Goal: Leave review/rating: Share an evaluation or opinion about a product, service, or content

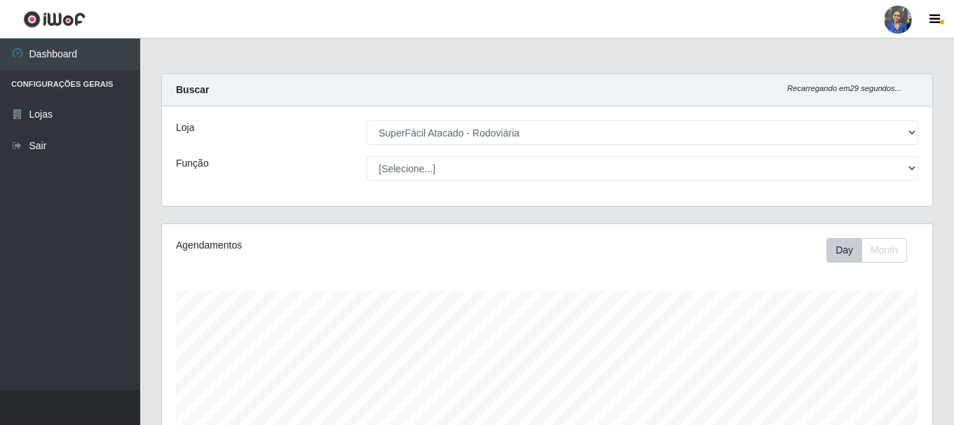
select select "400"
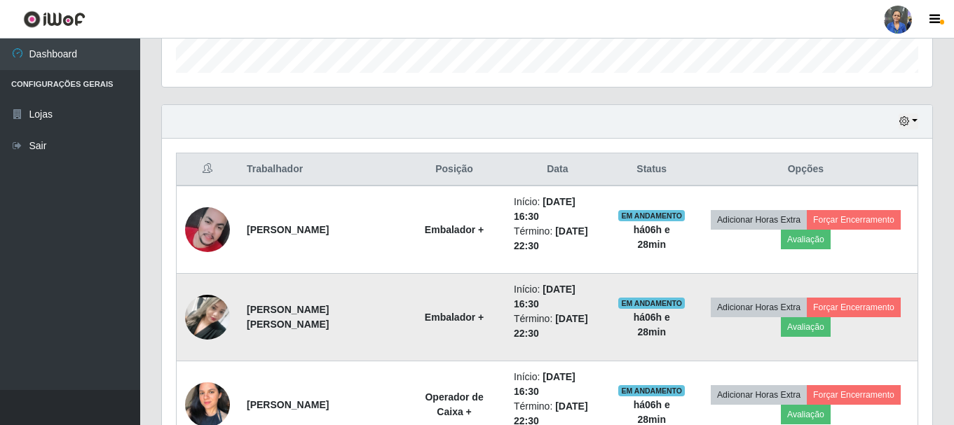
scroll to position [547, 0]
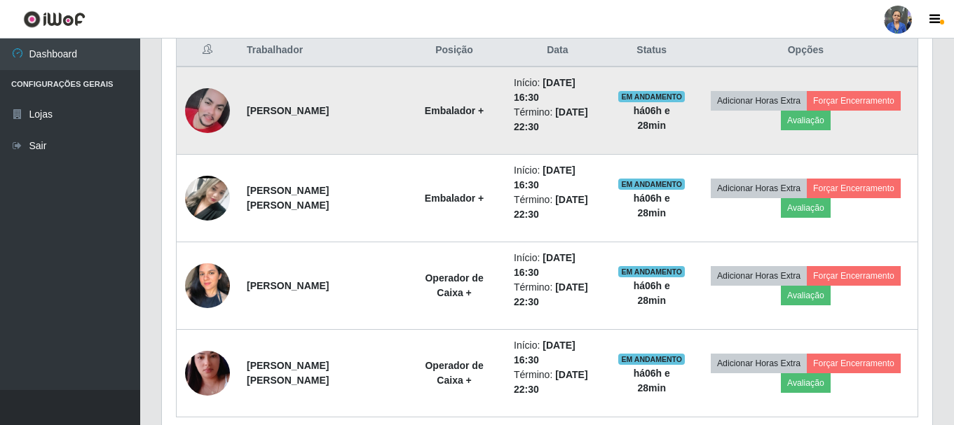
click at [800, 124] on td "Adicionar Horas Extra Forçar Encerramento Avaliação" at bounding box center [806, 111] width 224 height 88
click at [780, 118] on button "Avaliação" at bounding box center [805, 121] width 50 height 20
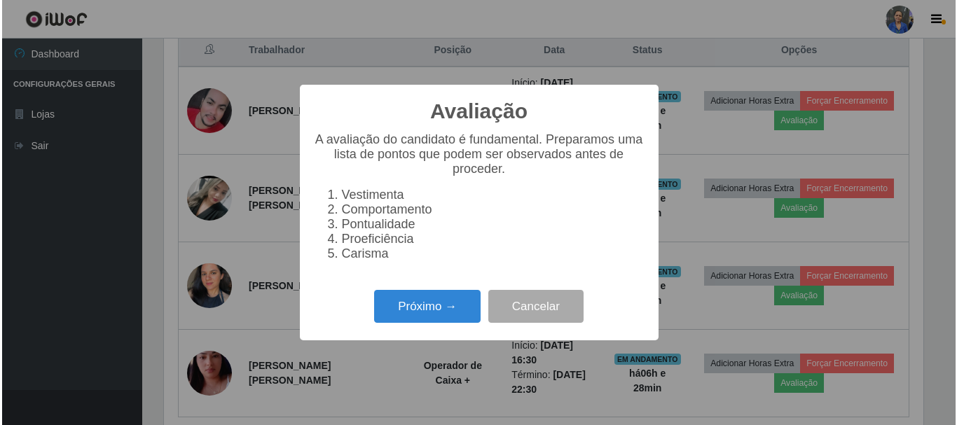
scroll to position [291, 763]
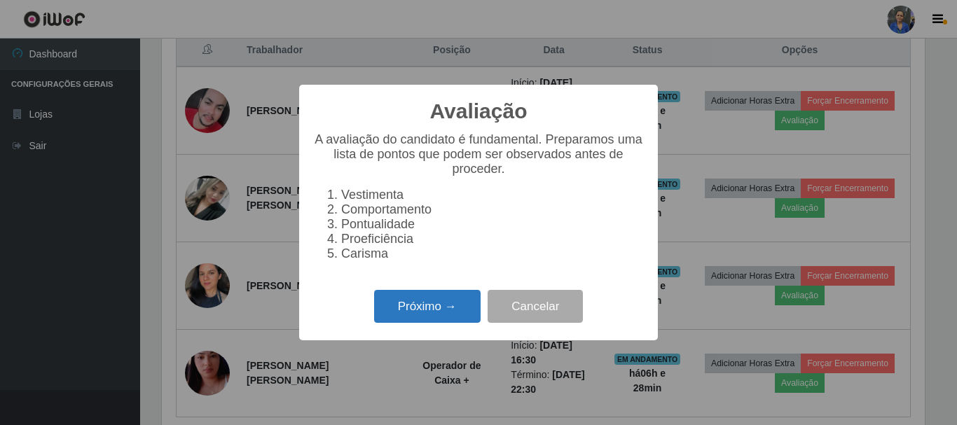
click at [448, 305] on button "Próximo →" at bounding box center [427, 306] width 106 height 33
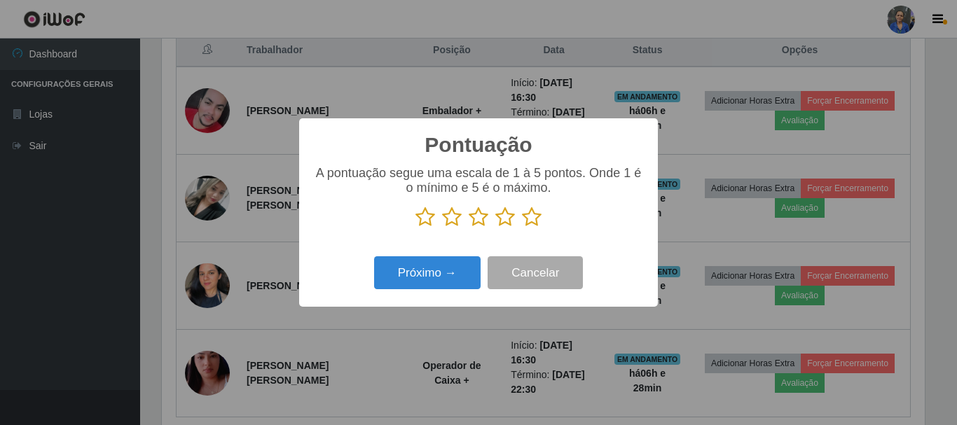
scroll to position [700330, 699858]
click at [524, 216] on icon at bounding box center [532, 217] width 20 height 21
click at [522, 228] on input "radio" at bounding box center [522, 228] width 0 height 0
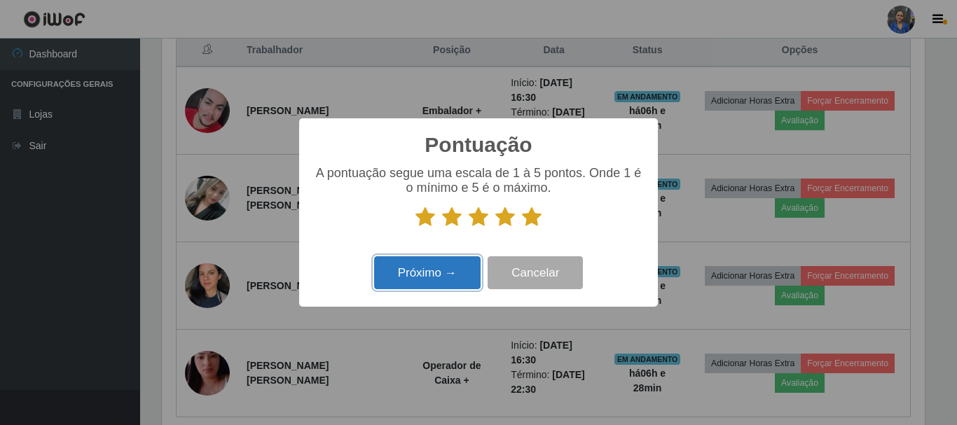
click at [460, 287] on button "Próximo →" at bounding box center [427, 272] width 106 height 33
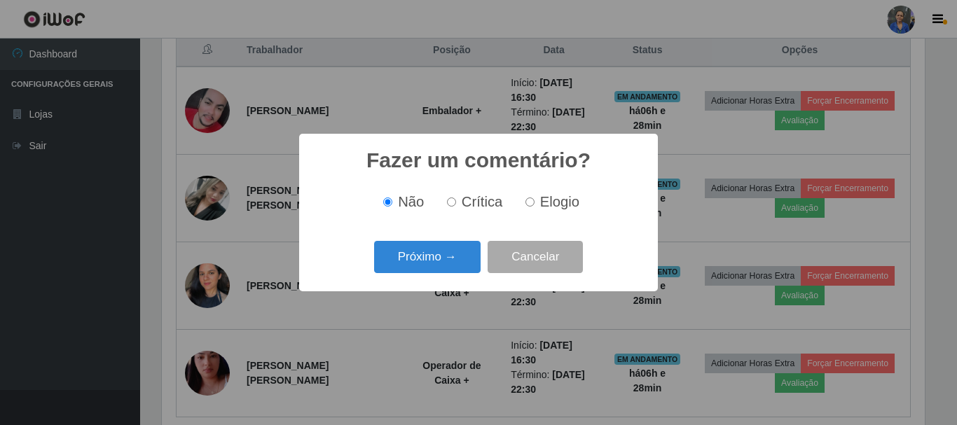
click at [447, 265] on button "Próximo →" at bounding box center [427, 257] width 106 height 33
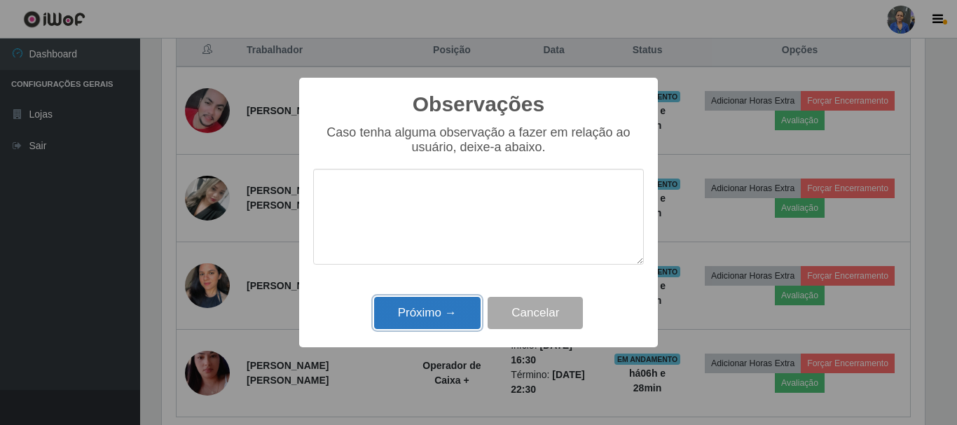
click at [449, 300] on button "Próximo →" at bounding box center [427, 313] width 106 height 33
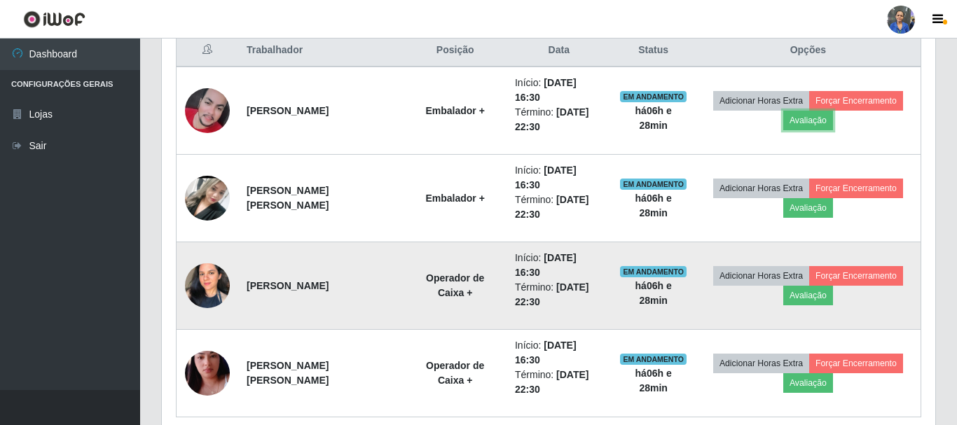
scroll to position [291, 770]
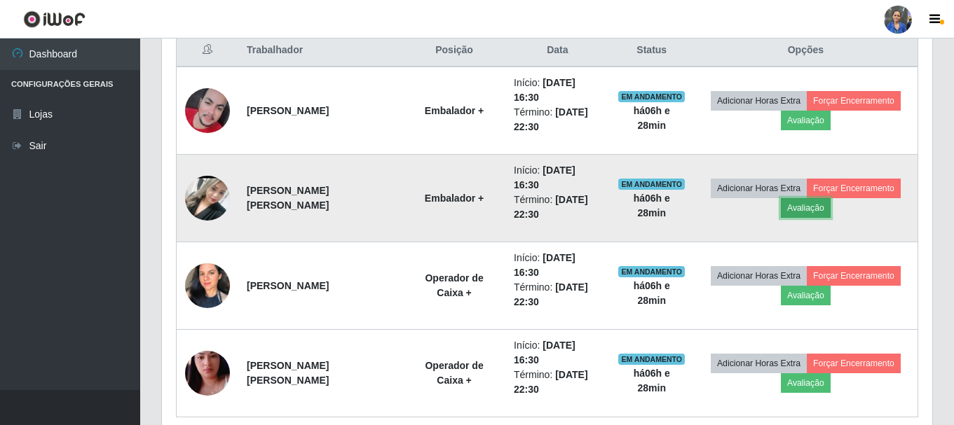
click at [820, 198] on button "Avaliação" at bounding box center [805, 208] width 50 height 20
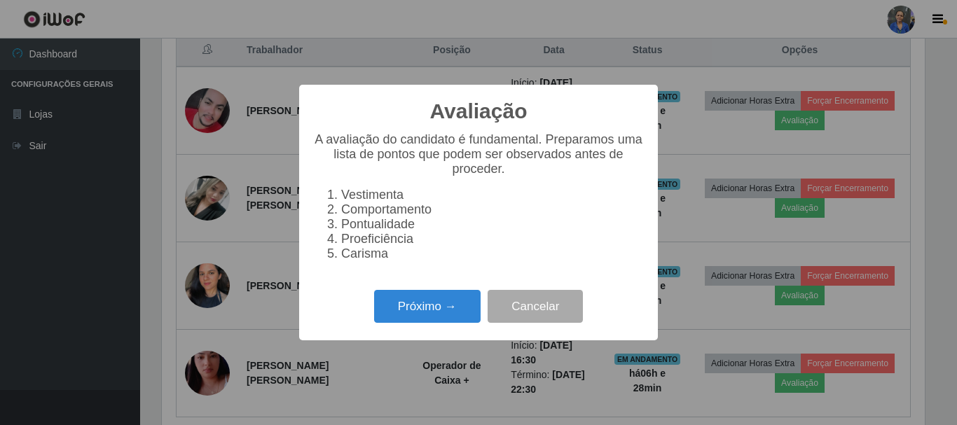
scroll to position [291, 763]
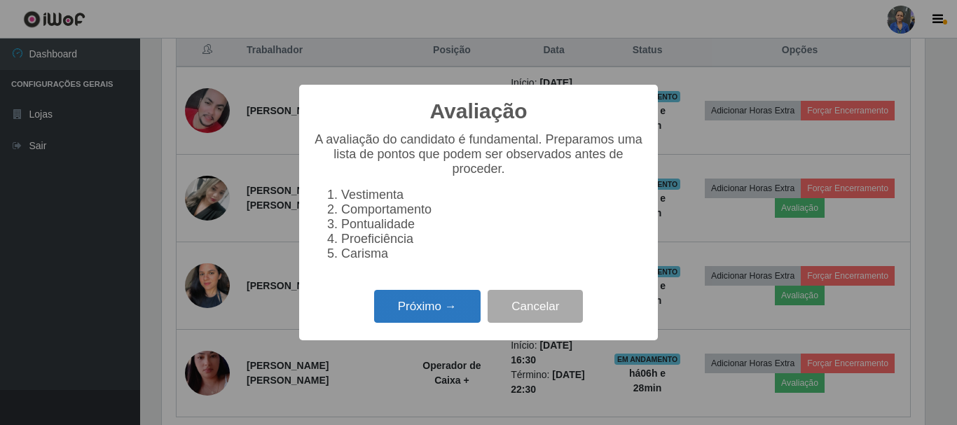
click at [416, 310] on button "Próximo →" at bounding box center [427, 306] width 106 height 33
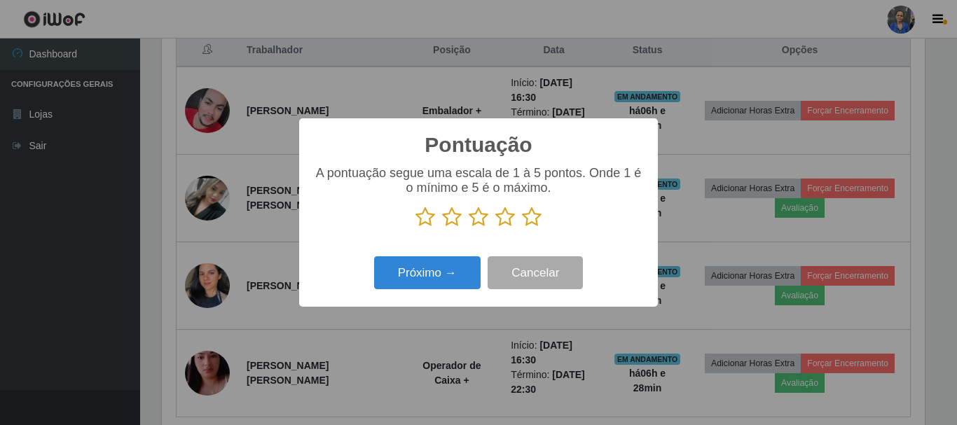
click at [528, 224] on icon at bounding box center [532, 217] width 20 height 21
click at [522, 228] on input "radio" at bounding box center [522, 228] width 0 height 0
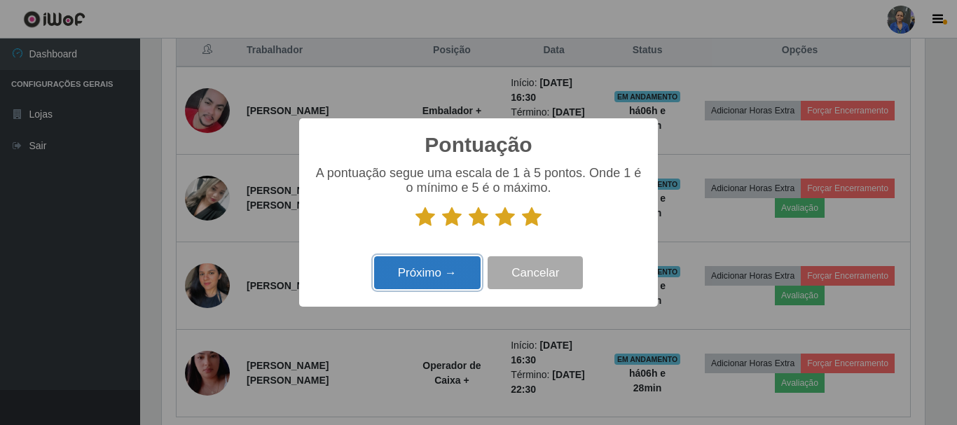
click at [403, 270] on button "Próximo →" at bounding box center [427, 272] width 106 height 33
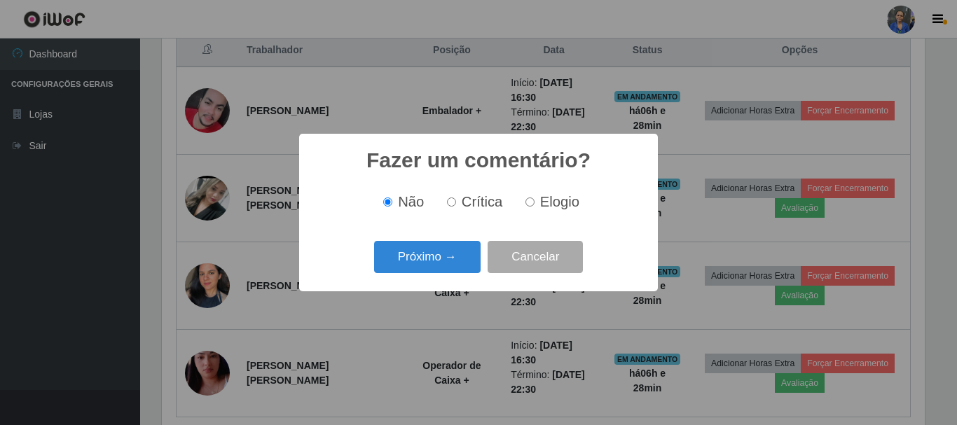
click at [411, 279] on div "Fazer um comentário? × Não Crítica Elogio Próximo → Cancelar" at bounding box center [478, 212] width 359 height 157
click at [413, 263] on button "Próximo →" at bounding box center [427, 257] width 106 height 33
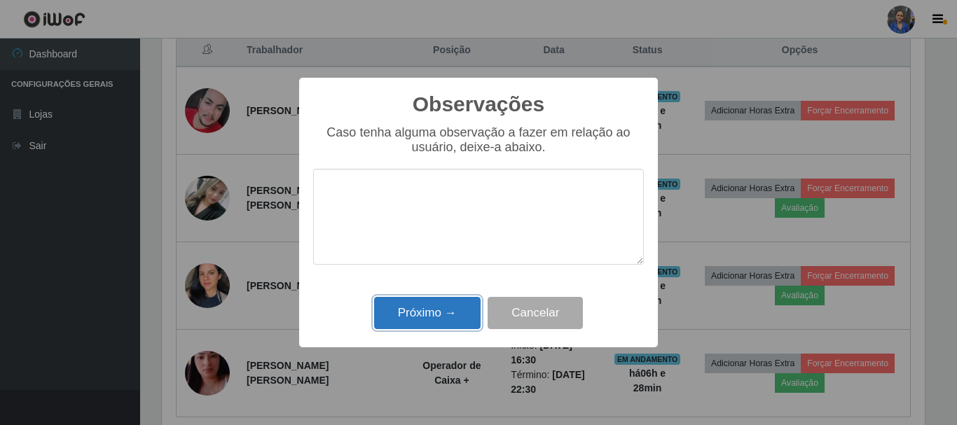
click at [416, 311] on button "Próximo →" at bounding box center [427, 313] width 106 height 33
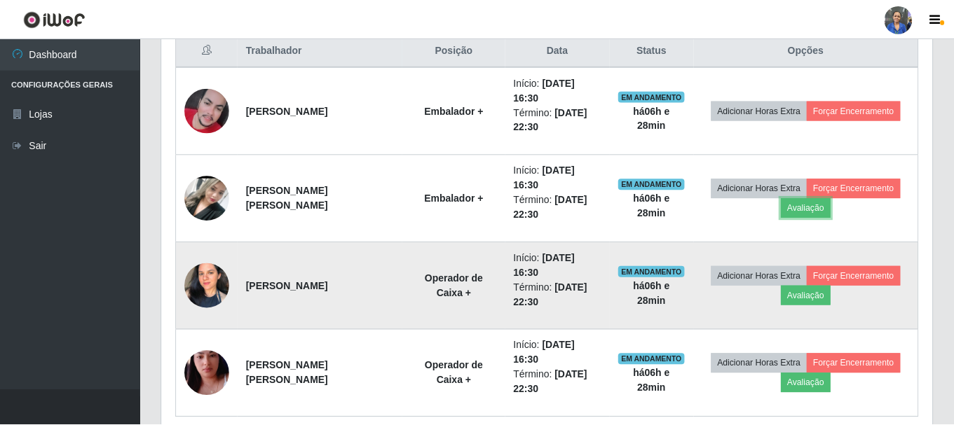
scroll to position [291, 770]
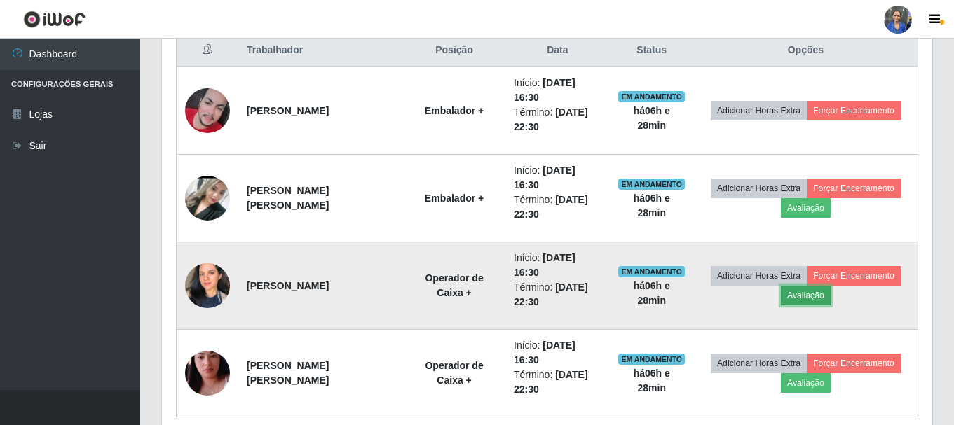
click at [797, 286] on button "Avaliação" at bounding box center [805, 296] width 50 height 20
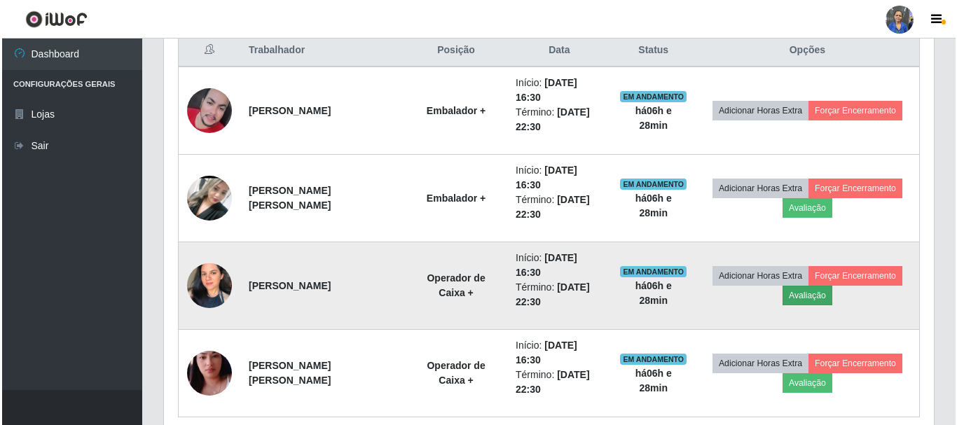
scroll to position [291, 763]
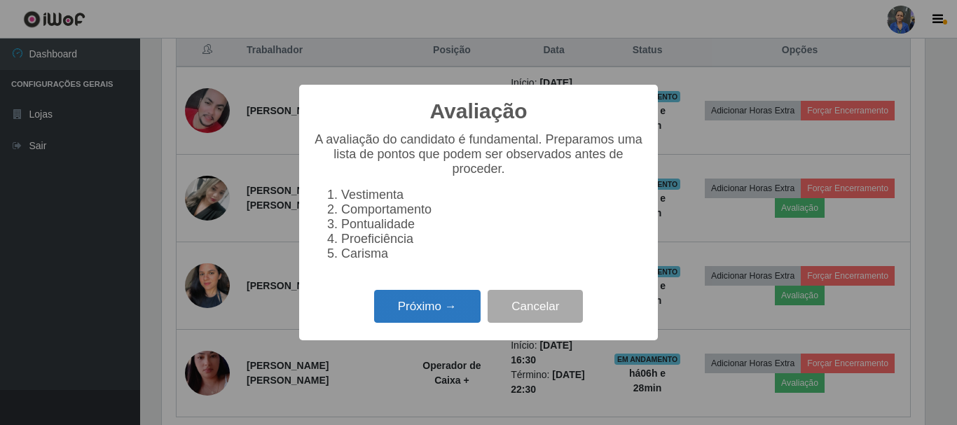
click at [441, 323] on button "Próximo →" at bounding box center [427, 306] width 106 height 33
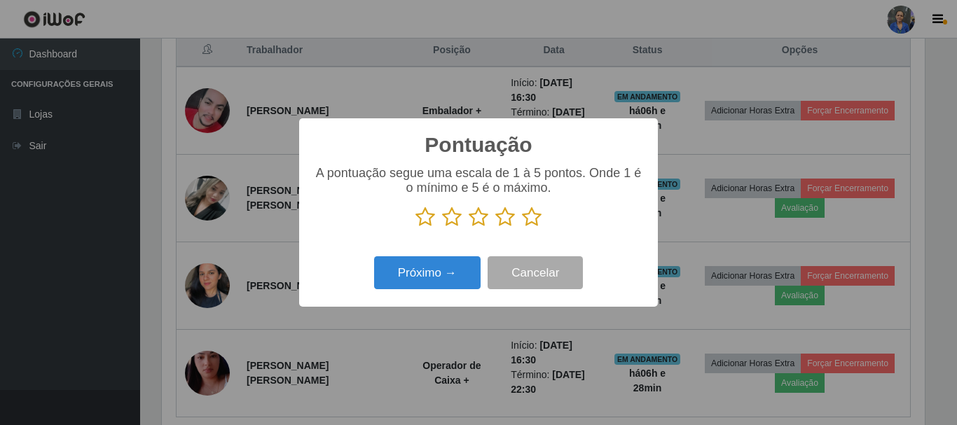
drag, startPoint x: 541, startPoint y: 216, endPoint x: 532, endPoint y: 216, distance: 9.1
click at [540, 216] on icon at bounding box center [532, 217] width 20 height 21
click at [522, 228] on input "radio" at bounding box center [522, 228] width 0 height 0
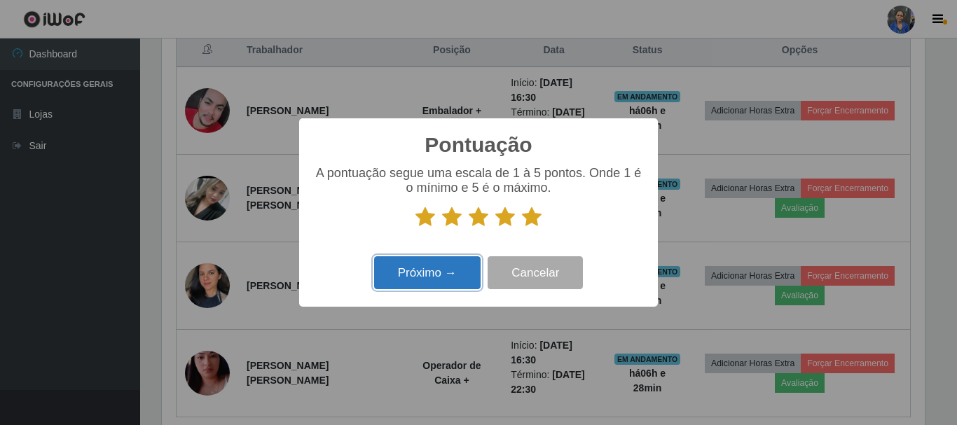
click at [412, 272] on button "Próximo →" at bounding box center [427, 272] width 106 height 33
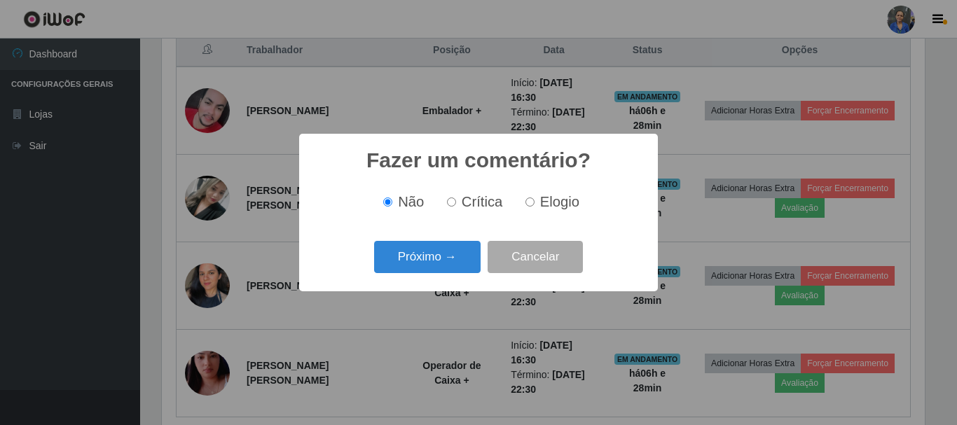
click at [419, 267] on button "Próximo →" at bounding box center [427, 257] width 106 height 33
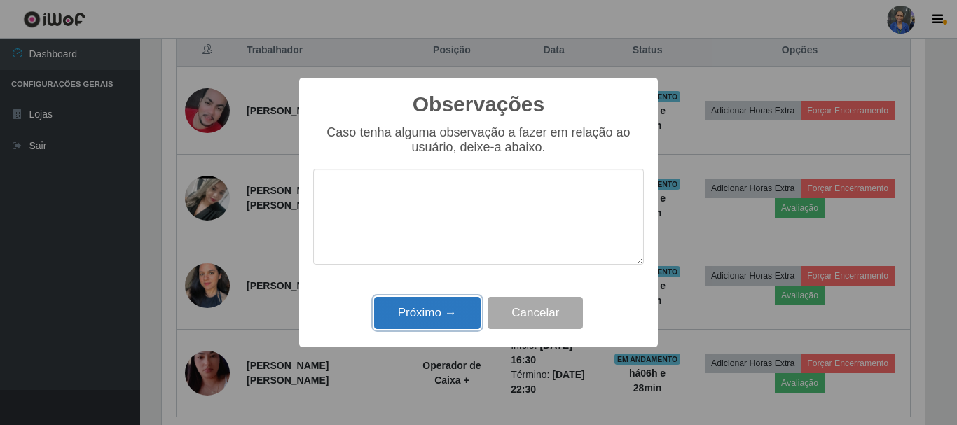
click at [432, 302] on button "Próximo →" at bounding box center [427, 313] width 106 height 33
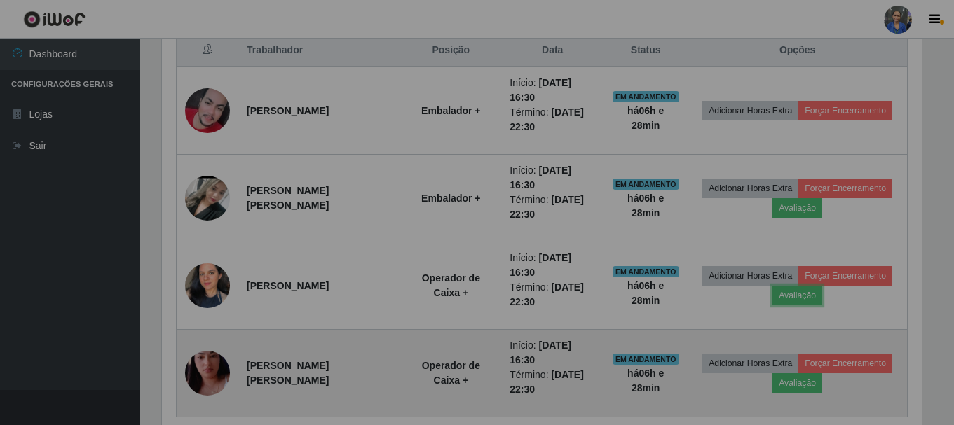
scroll to position [291, 770]
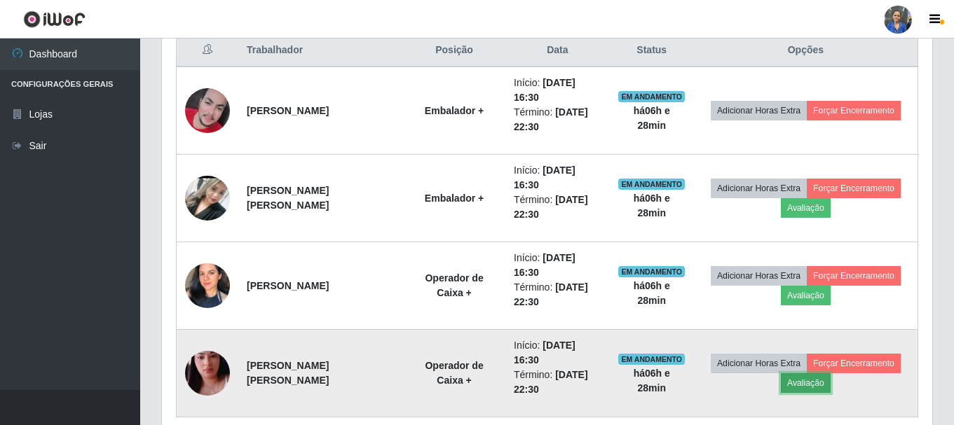
click at [795, 373] on button "Avaliação" at bounding box center [805, 383] width 50 height 20
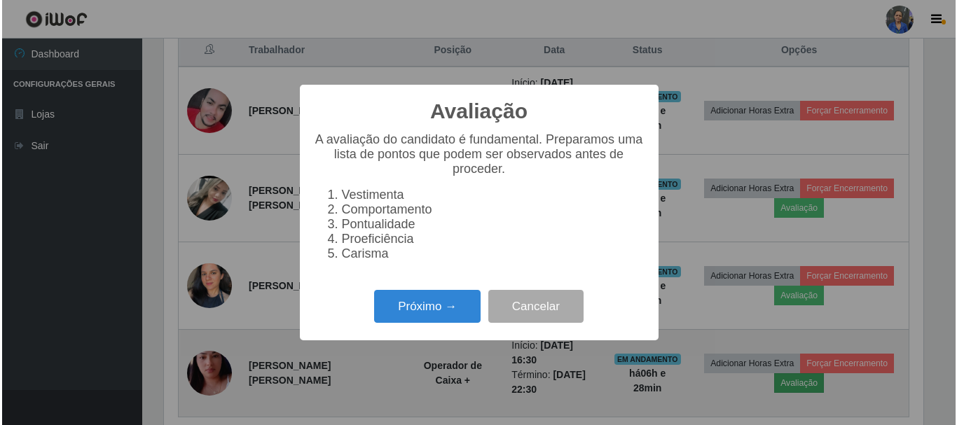
scroll to position [291, 763]
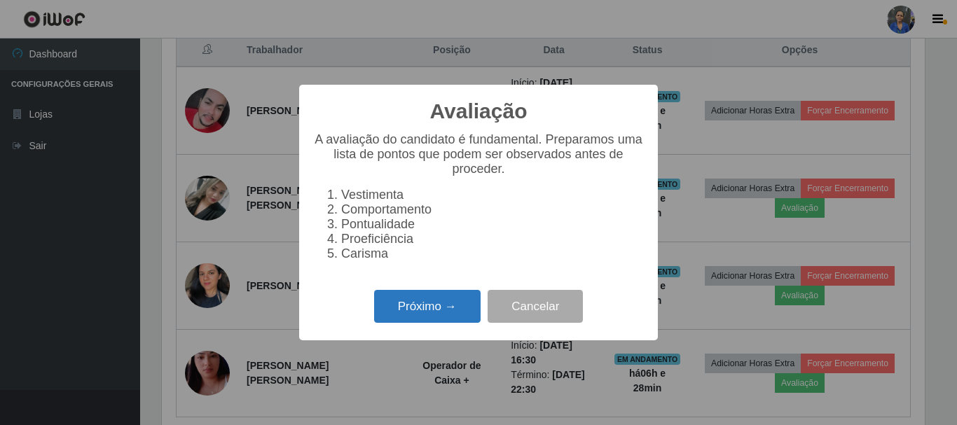
click at [443, 320] on button "Próximo →" at bounding box center [427, 306] width 106 height 33
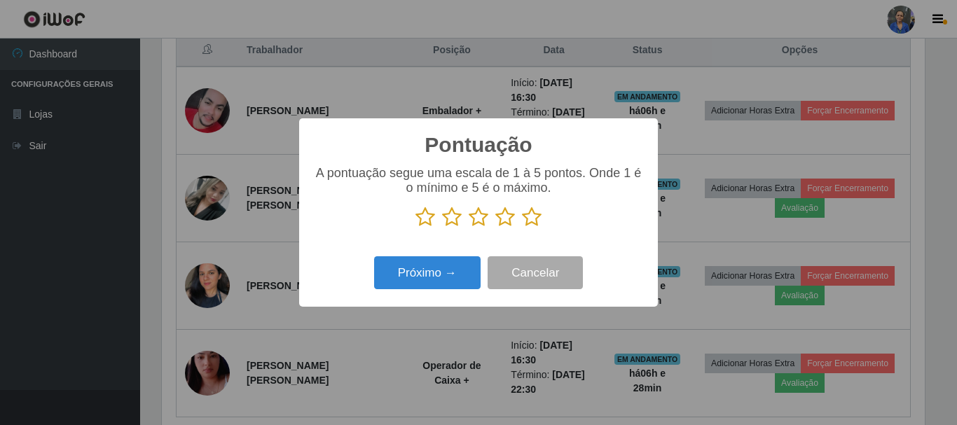
click at [525, 212] on icon at bounding box center [532, 217] width 20 height 21
click at [522, 228] on input "radio" at bounding box center [522, 228] width 0 height 0
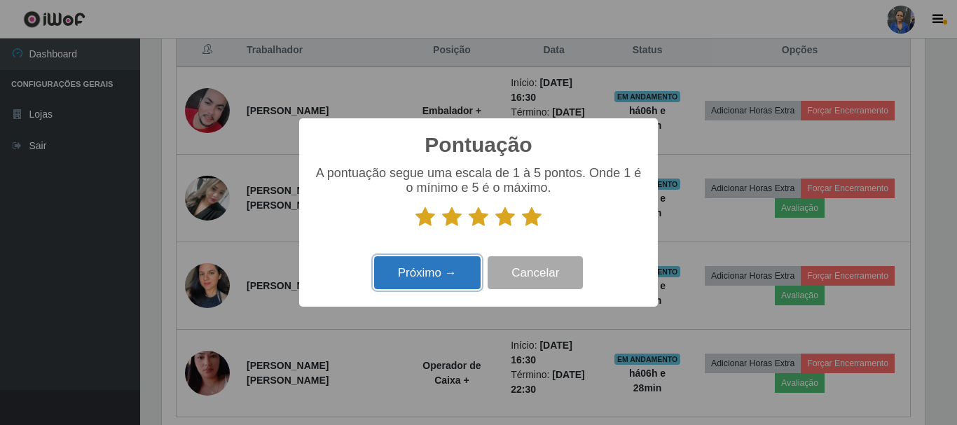
click at [407, 266] on button "Próximo →" at bounding box center [427, 272] width 106 height 33
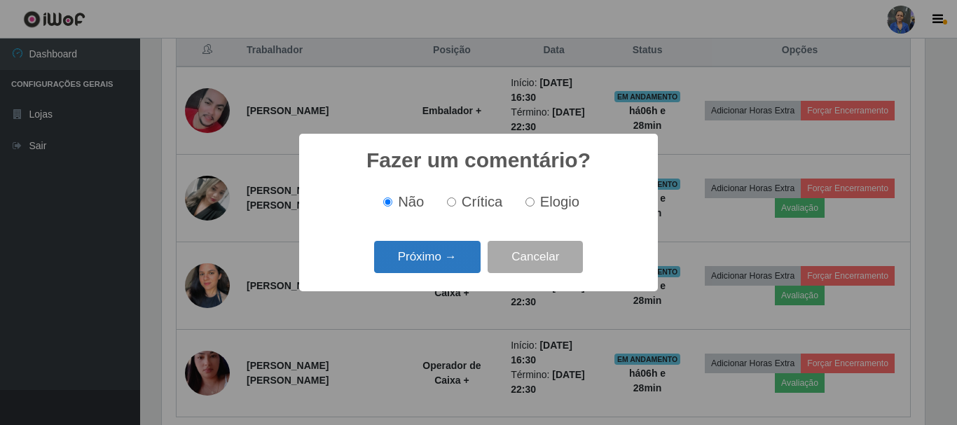
click at [413, 271] on button "Próximo →" at bounding box center [427, 257] width 106 height 33
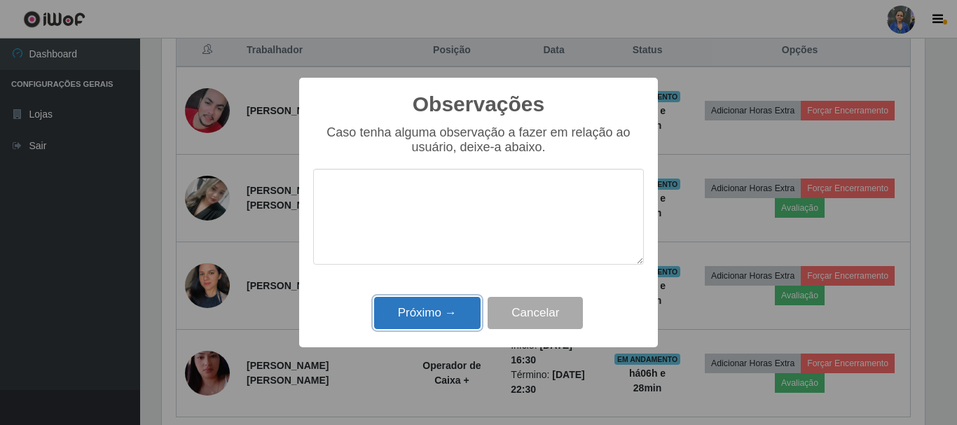
click at [407, 315] on button "Próximo →" at bounding box center [427, 313] width 106 height 33
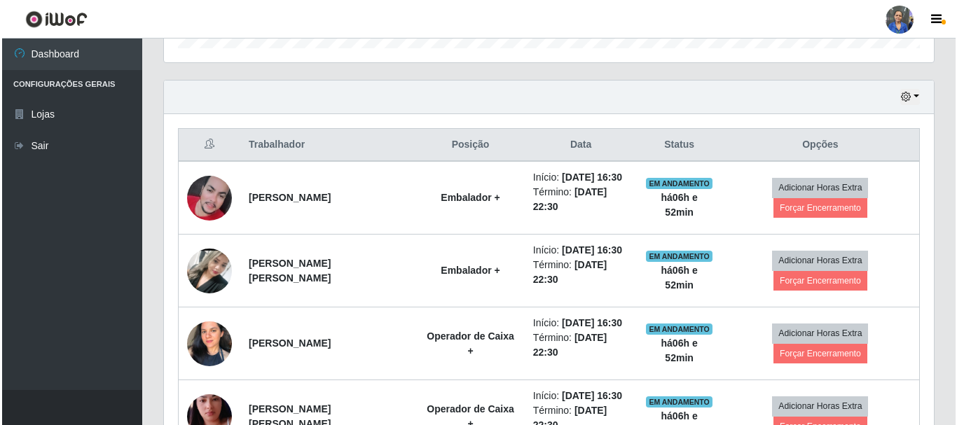
scroll to position [477, 0]
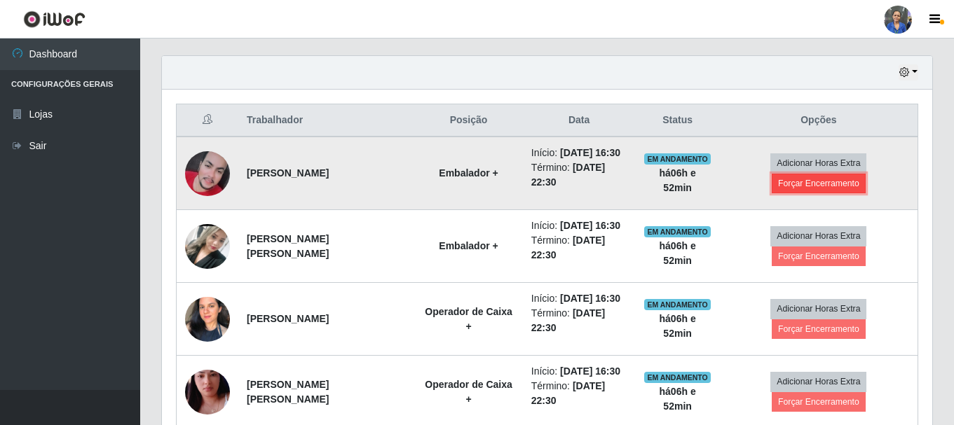
click at [835, 184] on button "Forçar Encerramento" at bounding box center [818, 184] width 94 height 20
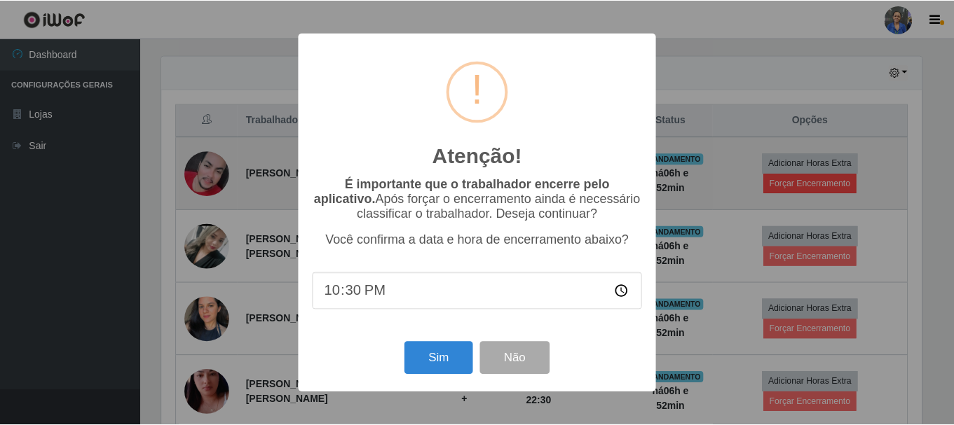
scroll to position [291, 763]
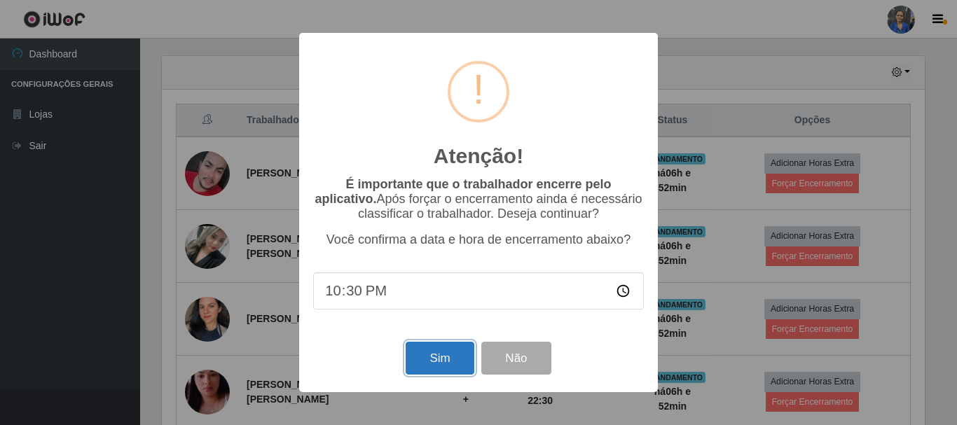
click at [439, 352] on button "Sim" at bounding box center [440, 358] width 68 height 33
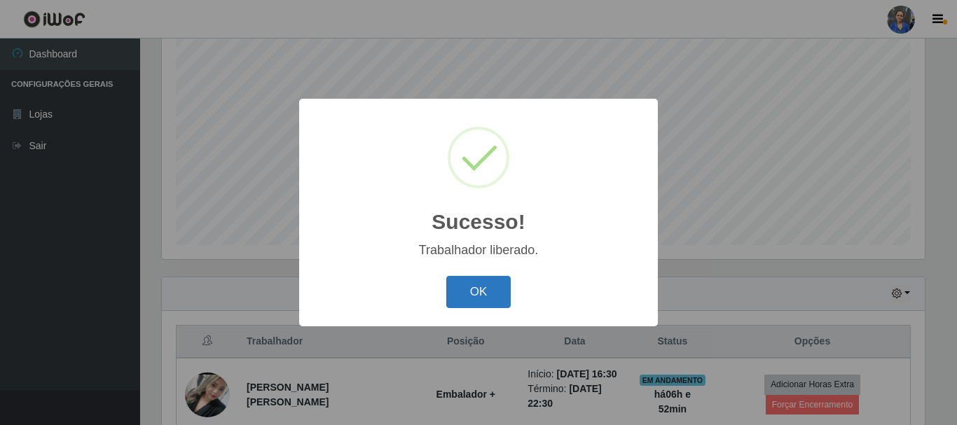
click at [472, 288] on button "OK" at bounding box center [478, 292] width 65 height 33
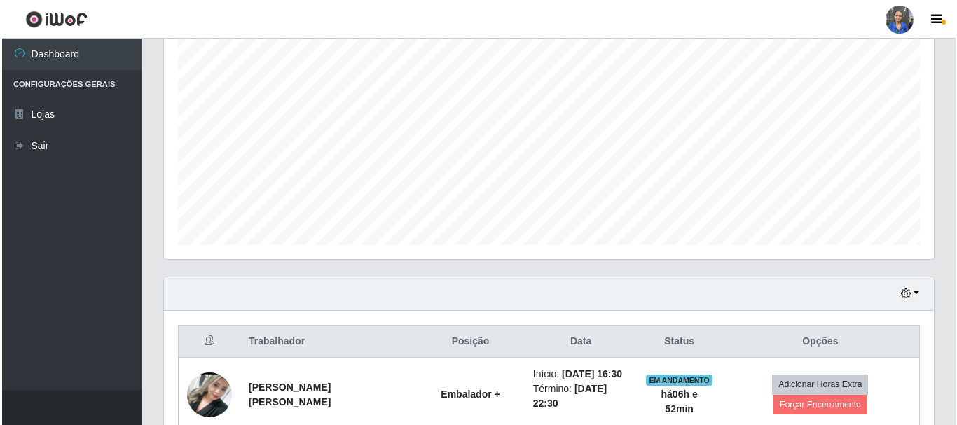
scroll to position [396, 0]
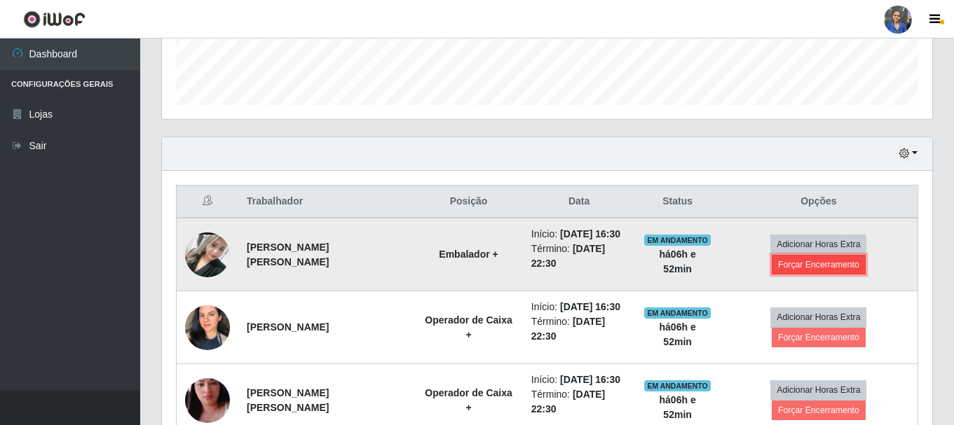
click at [810, 267] on button "Forçar Encerramento" at bounding box center [818, 265] width 94 height 20
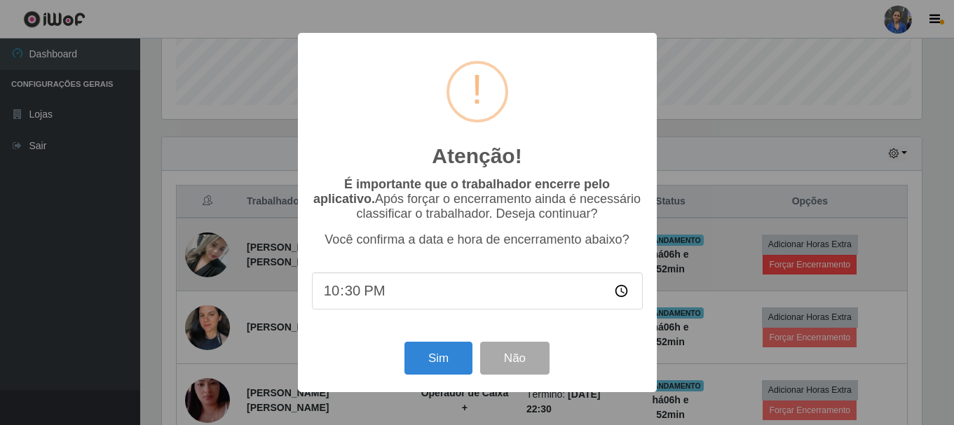
scroll to position [291, 763]
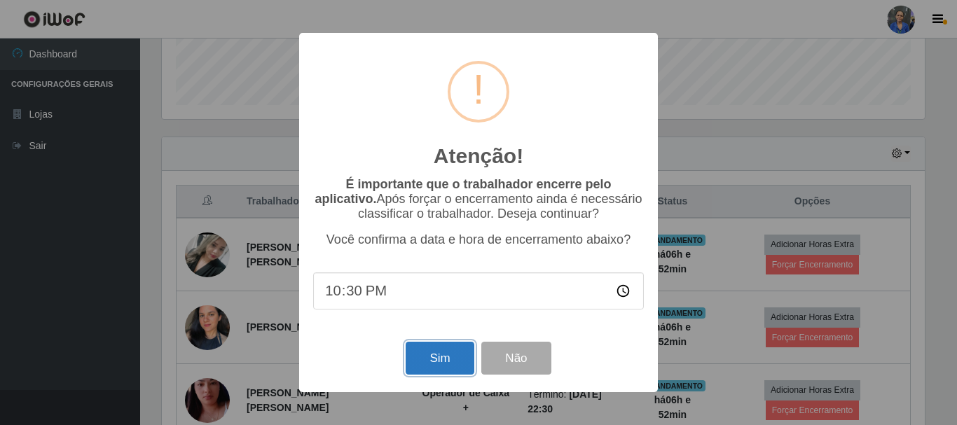
click at [437, 364] on button "Sim" at bounding box center [440, 358] width 68 height 33
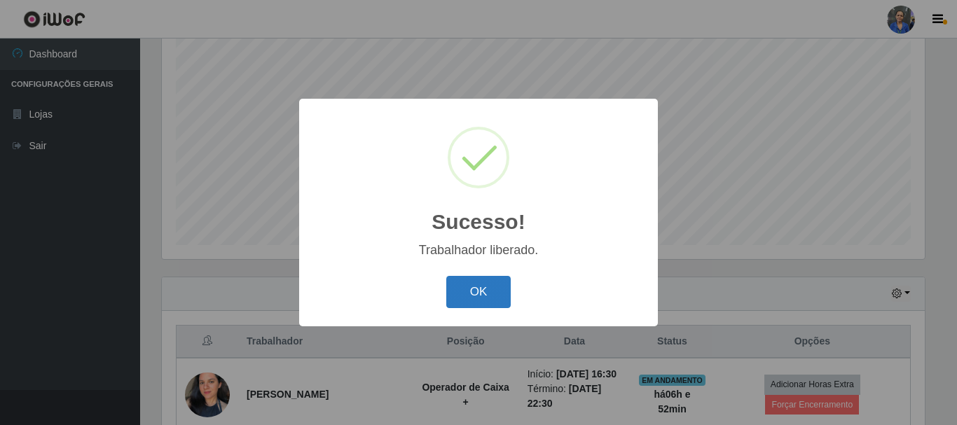
click at [493, 280] on button "OK" at bounding box center [478, 292] width 65 height 33
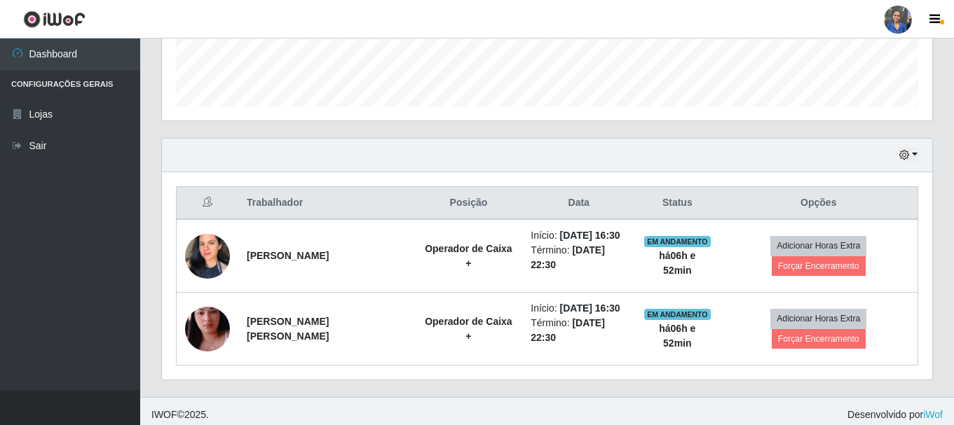
scroll to position [396, 0]
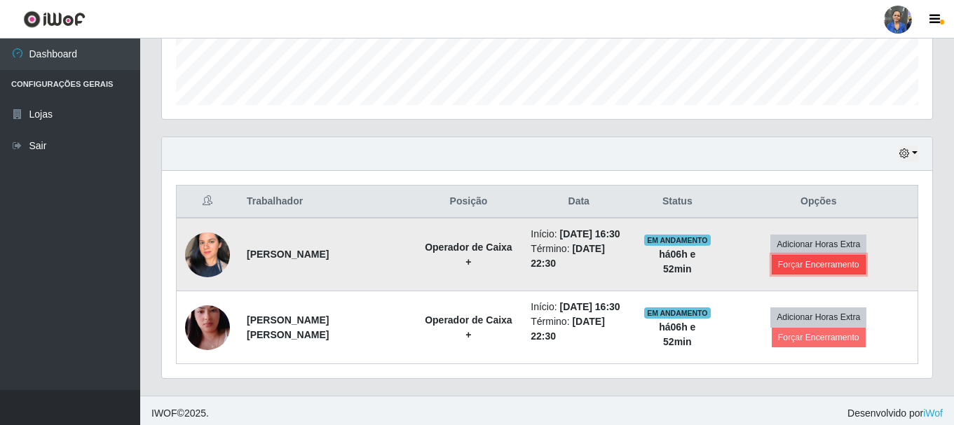
click at [806, 263] on button "Forçar Encerramento" at bounding box center [818, 265] width 94 height 20
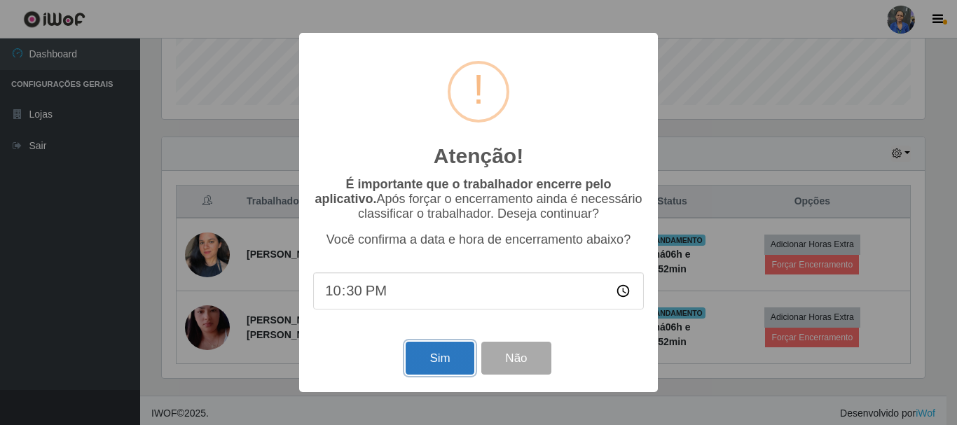
click at [436, 356] on button "Sim" at bounding box center [440, 358] width 68 height 33
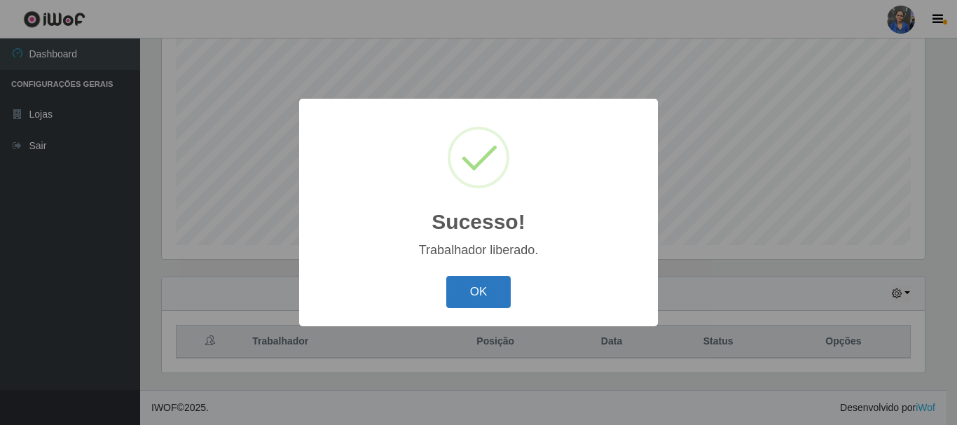
click at [493, 302] on button "OK" at bounding box center [478, 292] width 65 height 33
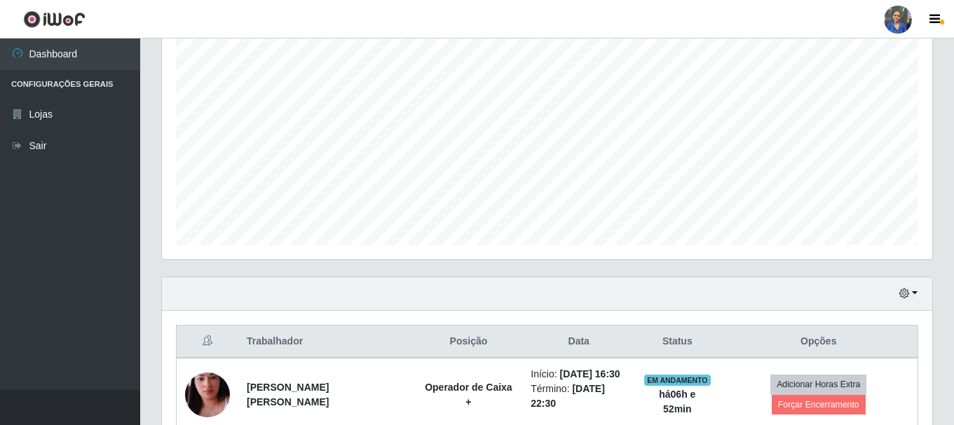
scroll to position [0, 0]
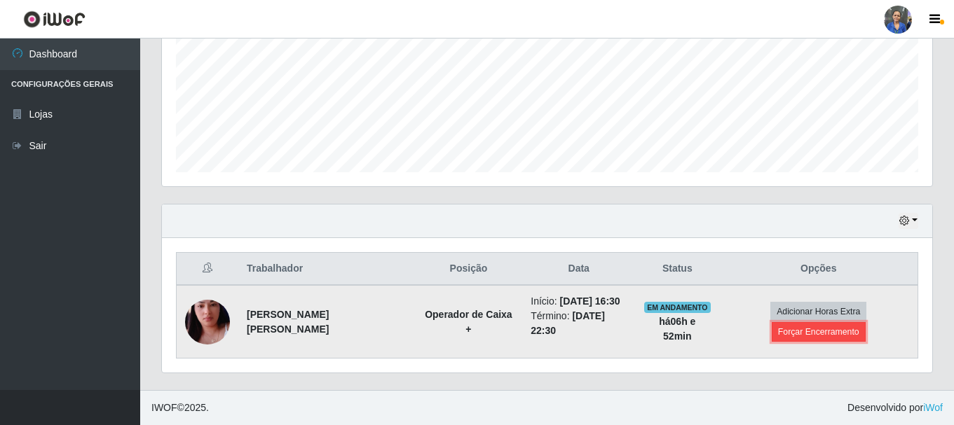
click at [790, 331] on button "Forçar Encerramento" at bounding box center [818, 332] width 94 height 20
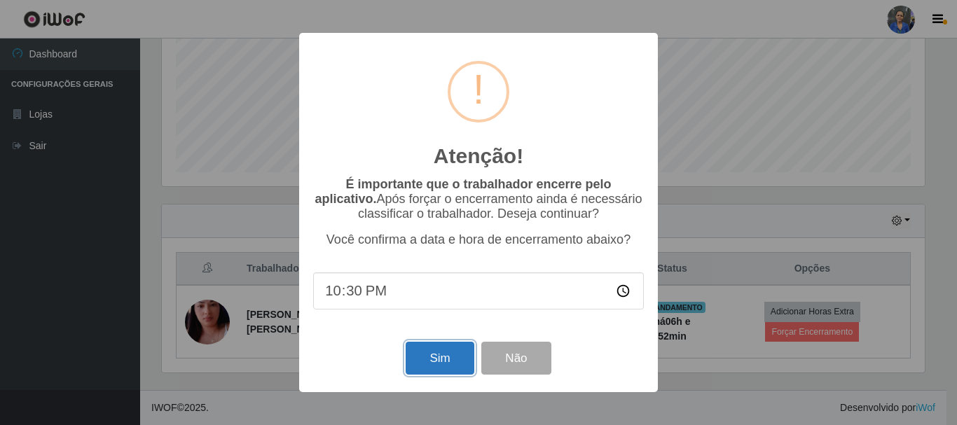
click at [422, 361] on button "Sim" at bounding box center [440, 358] width 68 height 33
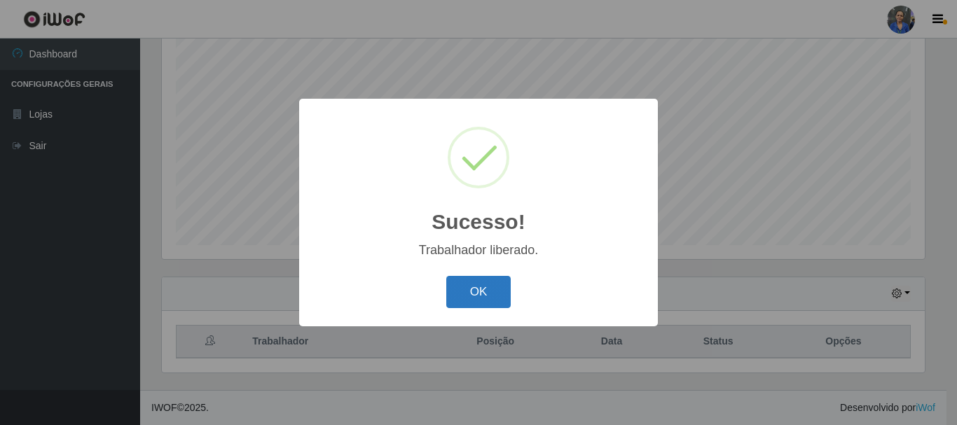
click at [494, 293] on button "OK" at bounding box center [478, 292] width 65 height 33
